Goal: Obtain resource: Obtain resource

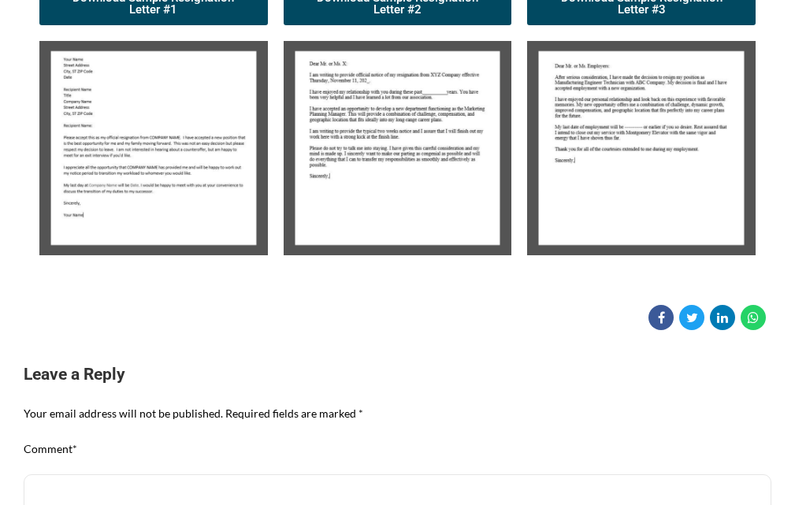
scroll to position [336, 0]
click at [165, 139] on img at bounding box center [153, 148] width 228 height 214
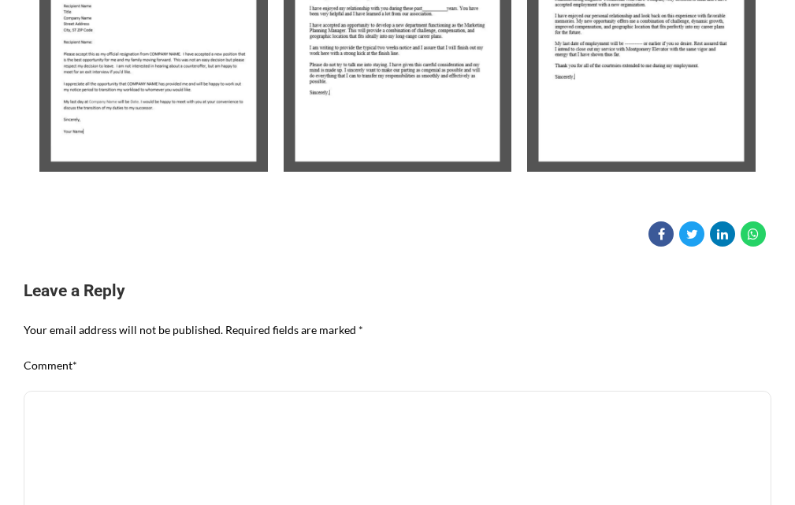
scroll to position [168, 0]
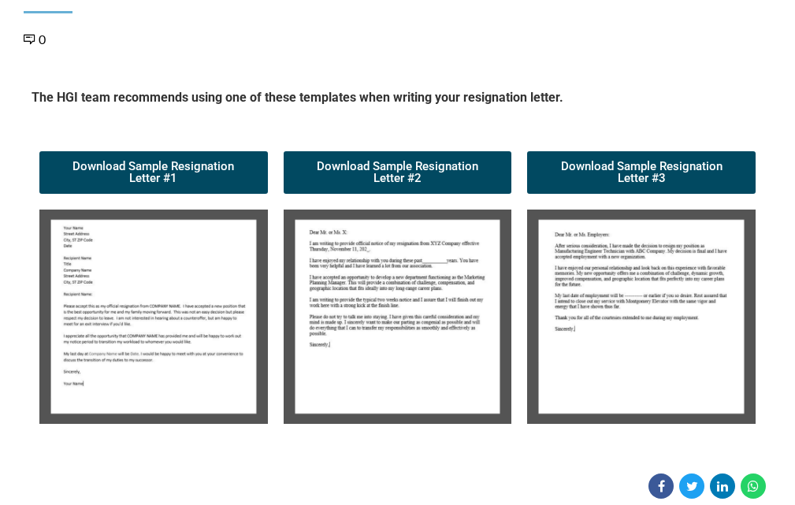
click at [131, 98] on h5 "The HGI team recommends using one of these templates when writing your resignat…" at bounding box center [398, 100] width 732 height 23
click at [165, 283] on img at bounding box center [153, 317] width 228 height 214
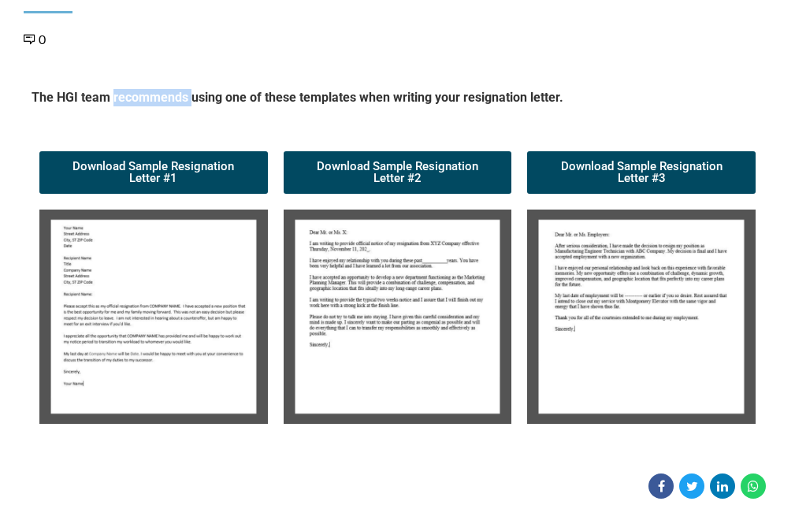
click at [165, 283] on img at bounding box center [153, 317] width 228 height 214
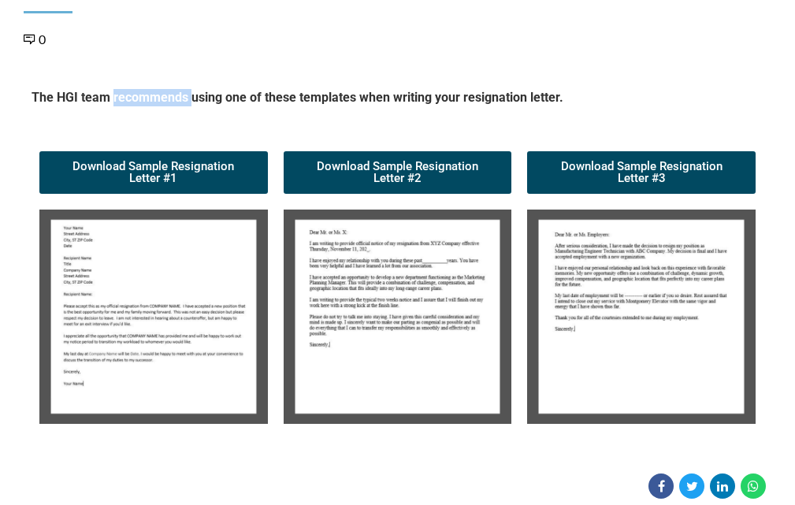
click at [396, 336] on img at bounding box center [398, 317] width 228 height 214
click at [54, 272] on img at bounding box center [153, 317] width 228 height 214
click at [56, 272] on img at bounding box center [153, 317] width 228 height 214
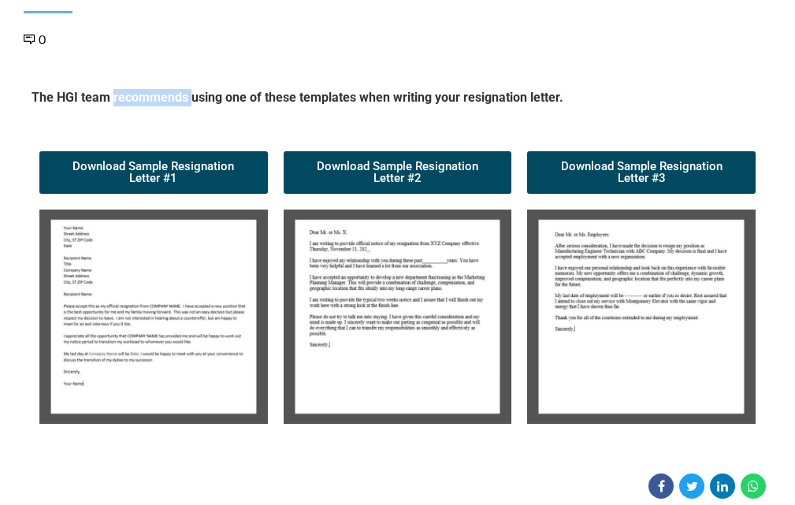
click at [60, 272] on img at bounding box center [153, 317] width 228 height 214
drag, startPoint x: 60, startPoint y: 272, endPoint x: 77, endPoint y: 314, distance: 45.2
click at [72, 316] on img at bounding box center [153, 317] width 228 height 214
click at [110, 307] on img at bounding box center [153, 317] width 228 height 214
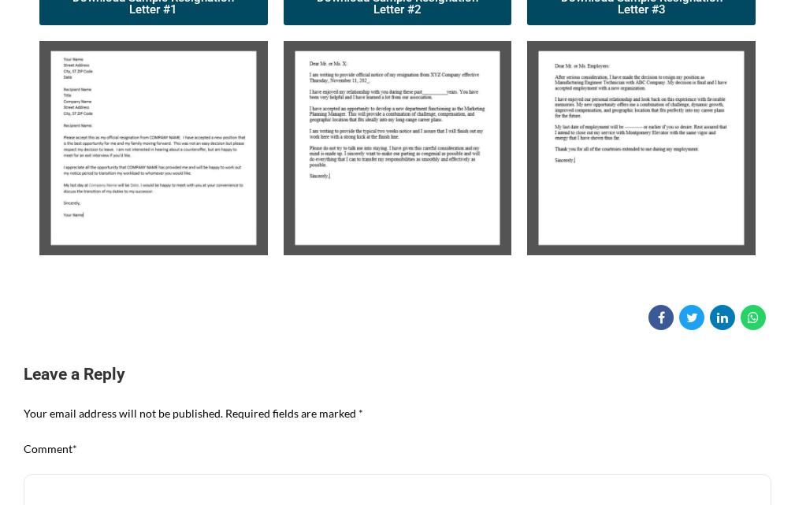
scroll to position [252, 0]
